Goal: Information Seeking & Learning: Find specific page/section

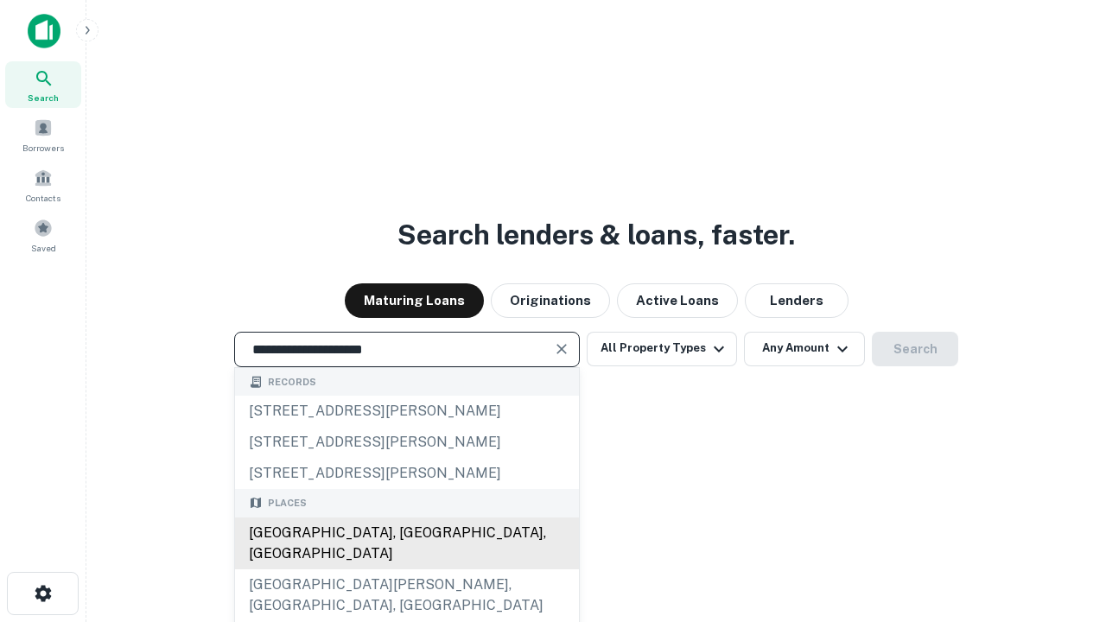
click at [406, 569] on div "[GEOGRAPHIC_DATA], [GEOGRAPHIC_DATA], [GEOGRAPHIC_DATA]" at bounding box center [407, 543] width 344 height 52
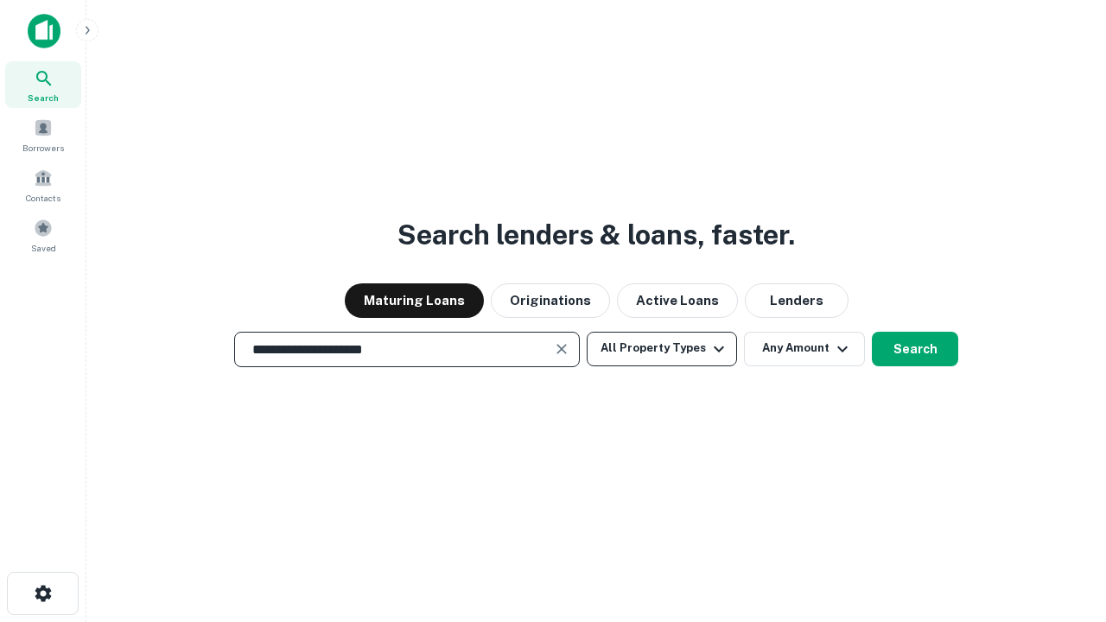
type input "**********"
click at [662, 348] on button "All Property Types" at bounding box center [662, 349] width 150 height 35
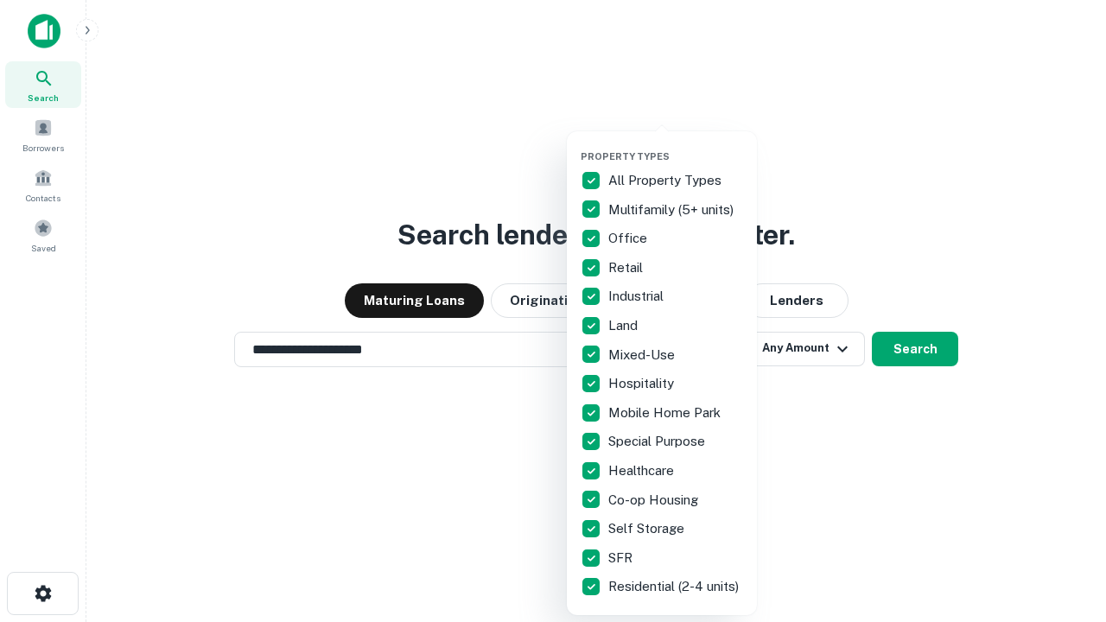
click at [676, 145] on button "button" at bounding box center [676, 145] width 190 height 1
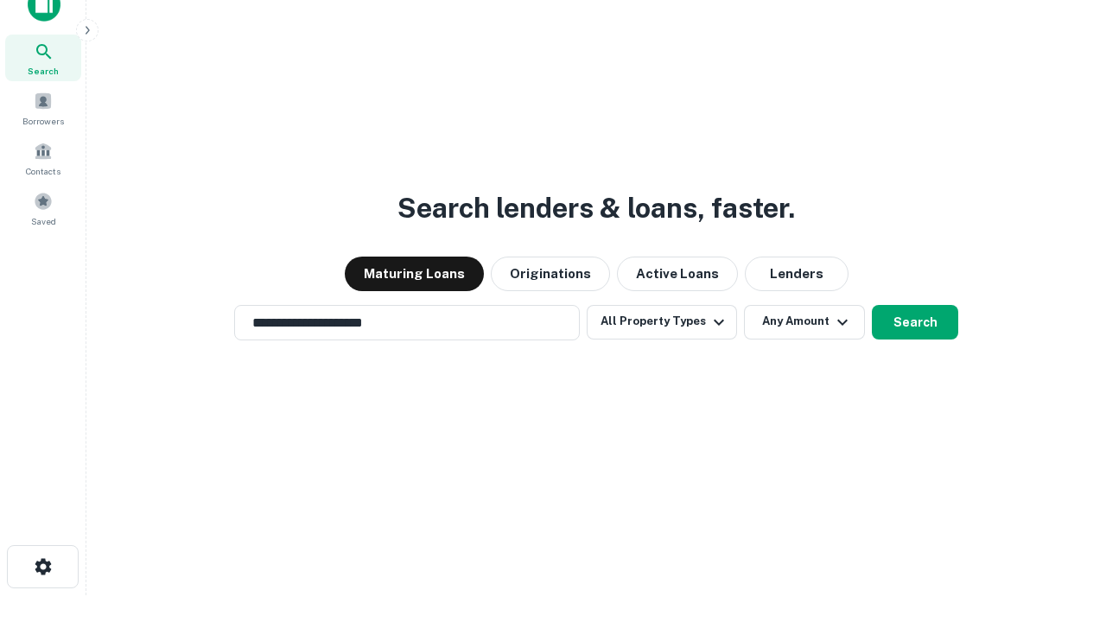
scroll to position [10, 208]
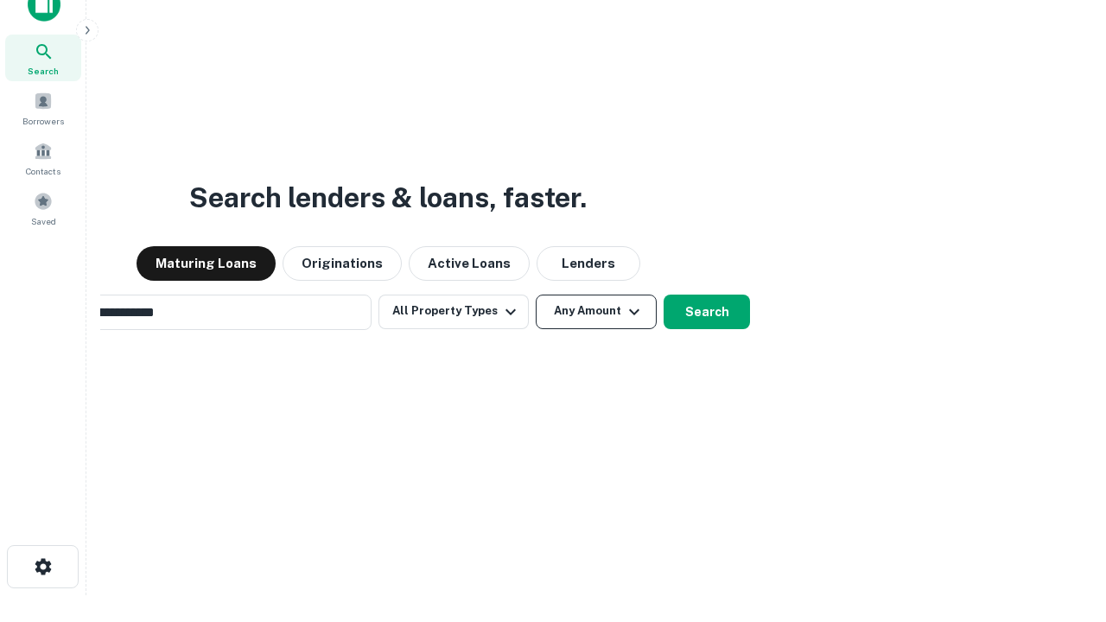
click at [536, 295] on button "Any Amount" at bounding box center [596, 312] width 121 height 35
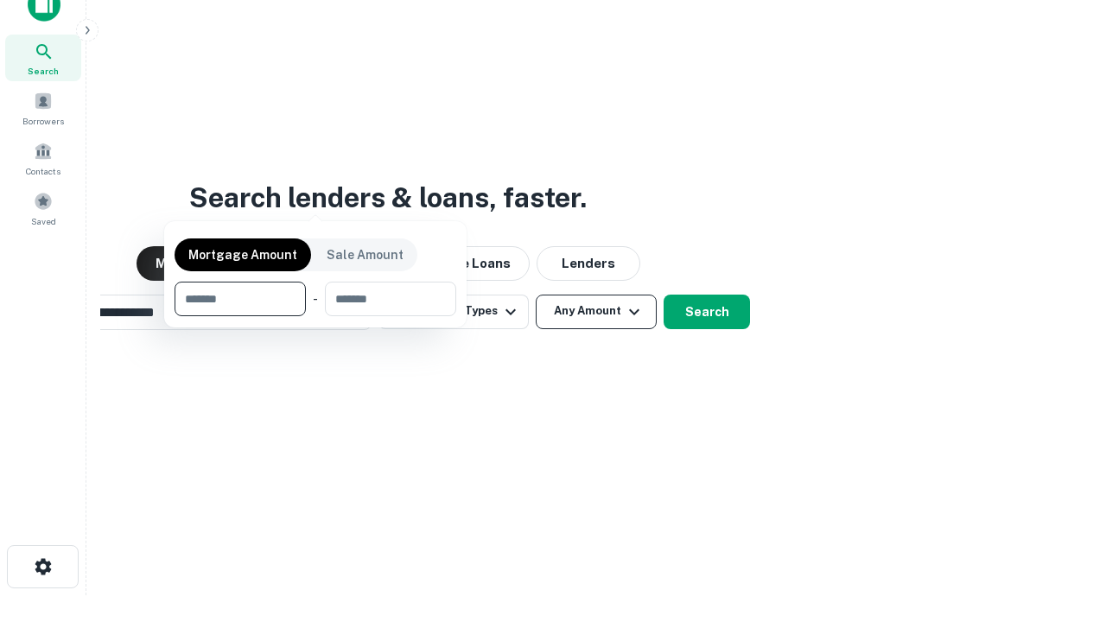
scroll to position [28, 0]
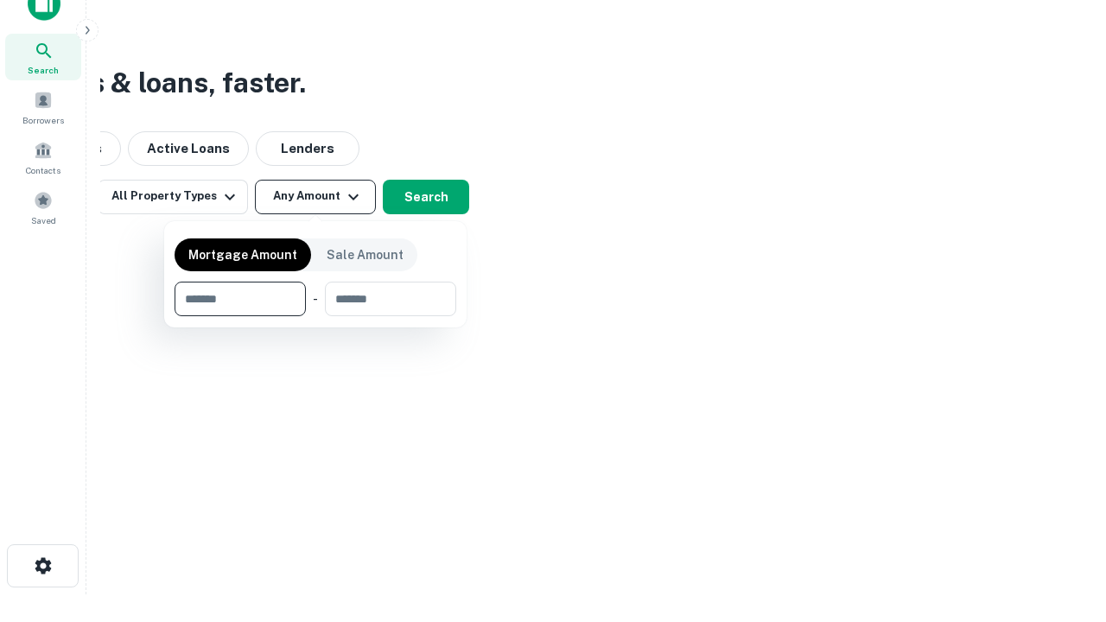
type input "*******"
click at [315, 316] on button "button" at bounding box center [316, 316] width 282 height 1
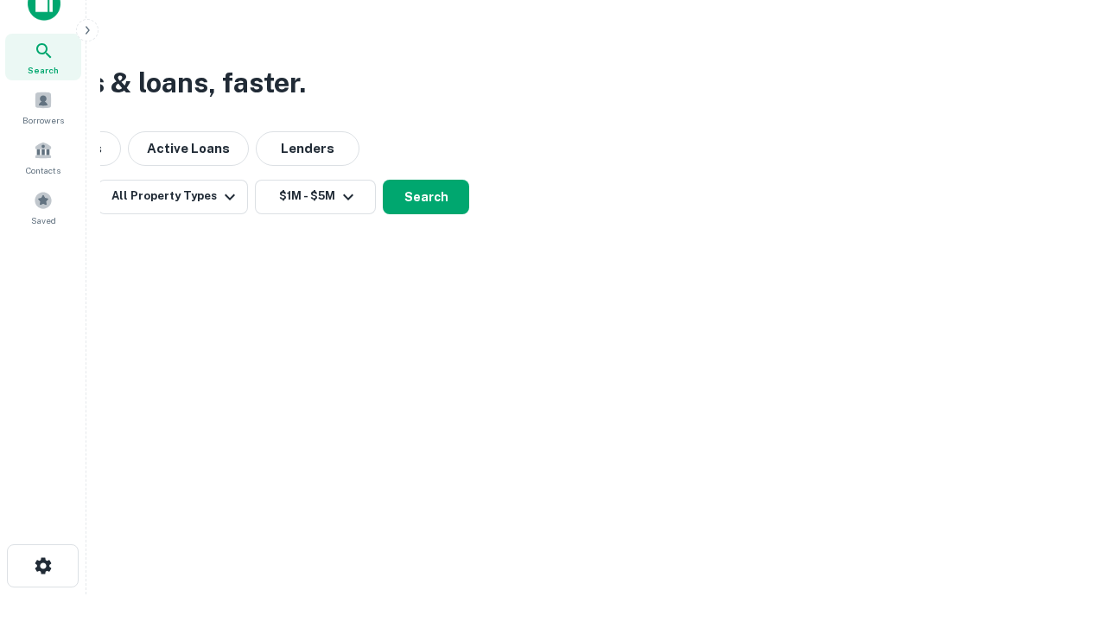
scroll to position [10, 319]
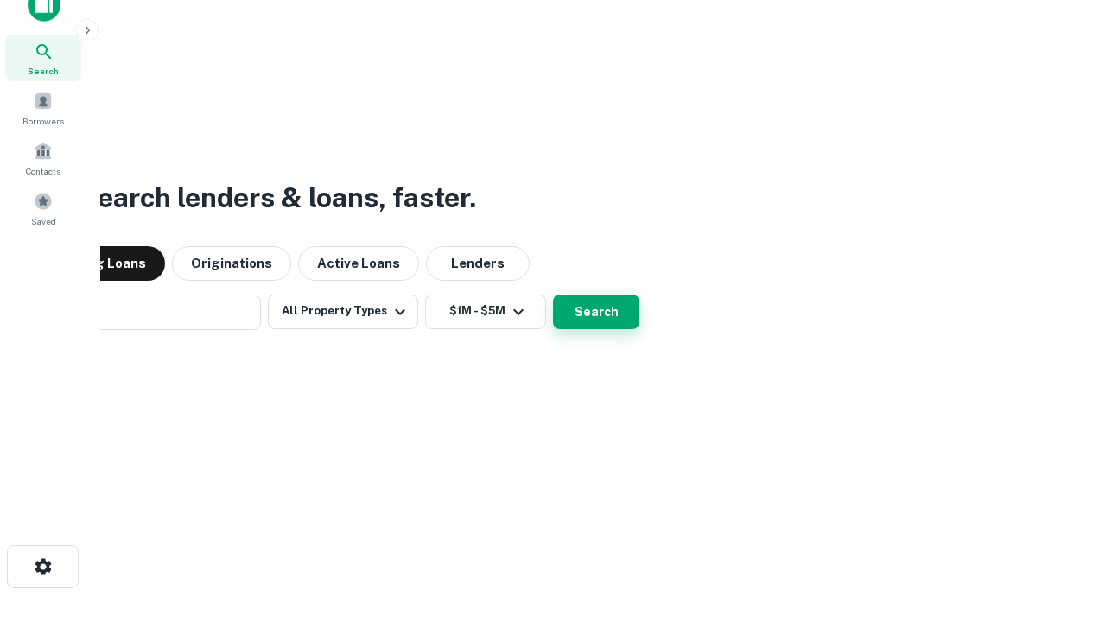
click at [553, 295] on button "Search" at bounding box center [596, 312] width 86 height 35
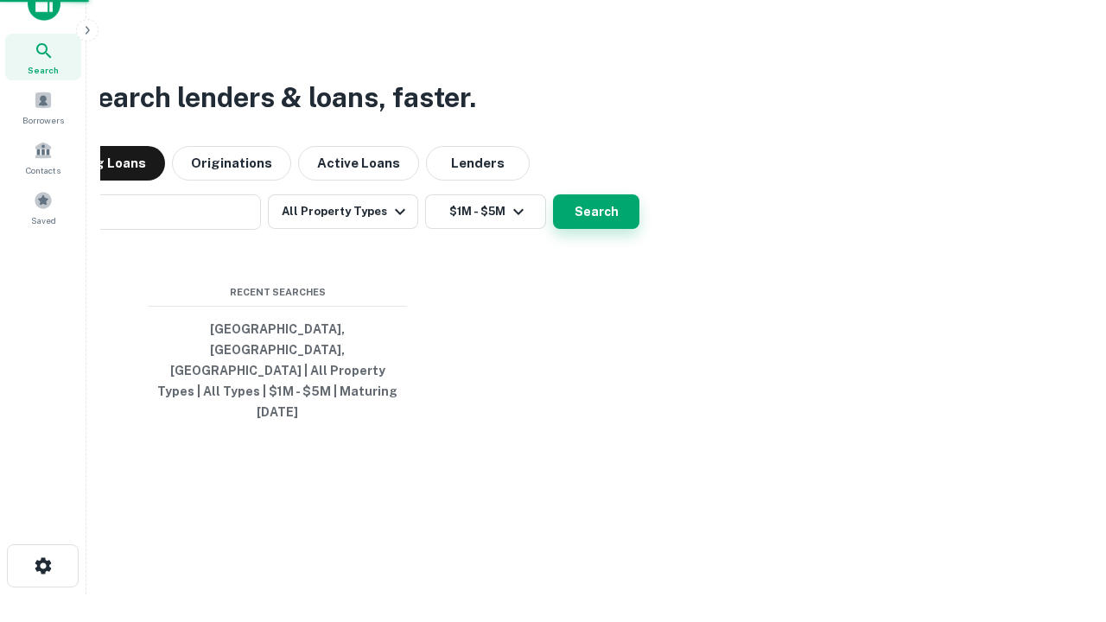
scroll to position [46, 489]
